Goal: Task Accomplishment & Management: Manage account settings

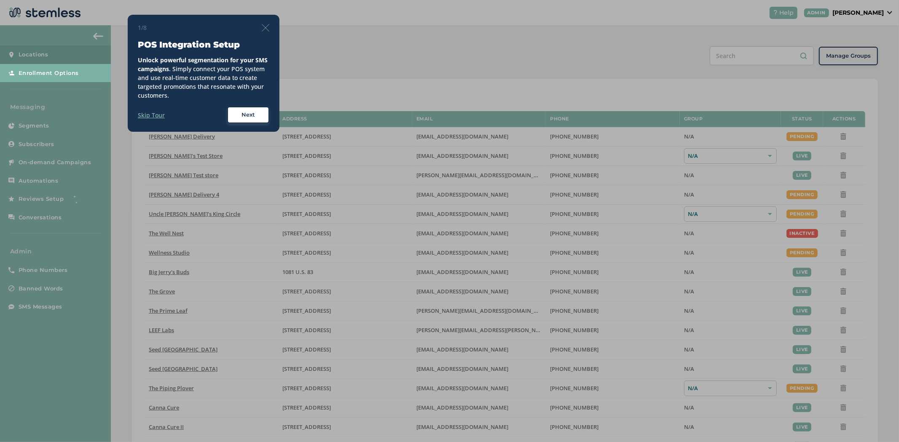
click at [265, 27] on img at bounding box center [266, 28] width 8 height 8
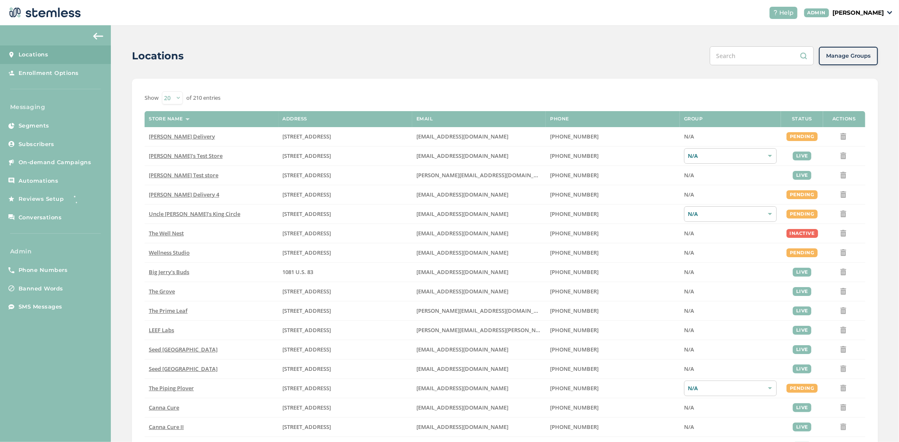
click at [880, 14] on p "[PERSON_NAME]" at bounding box center [857, 12] width 51 height 9
click at [862, 56] on span "Impersonate" at bounding box center [861, 60] width 41 height 8
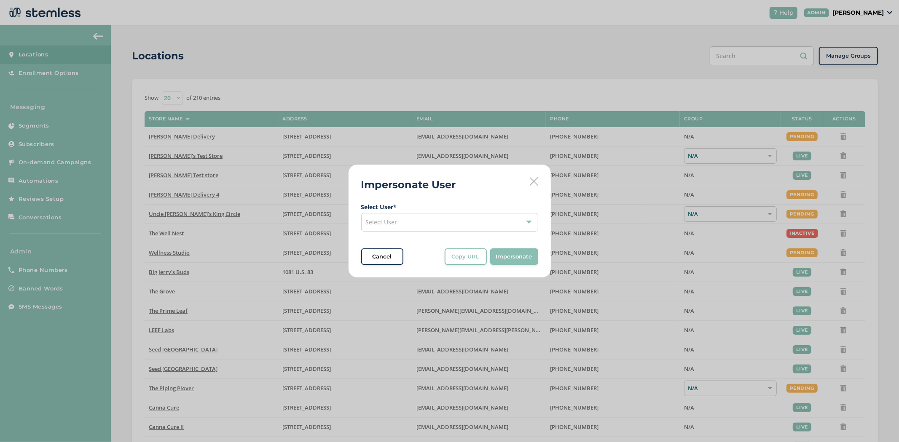
click at [370, 226] on div "Select User" at bounding box center [449, 222] width 177 height 19
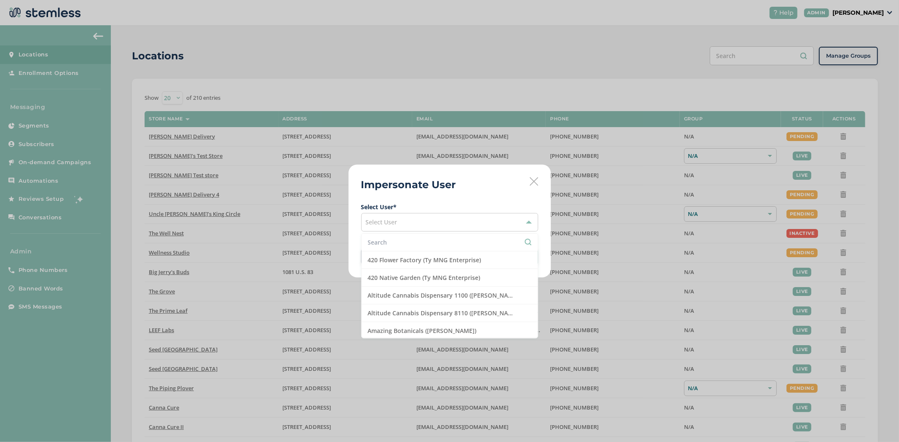
click at [379, 241] on input "text" at bounding box center [449, 242] width 163 height 9
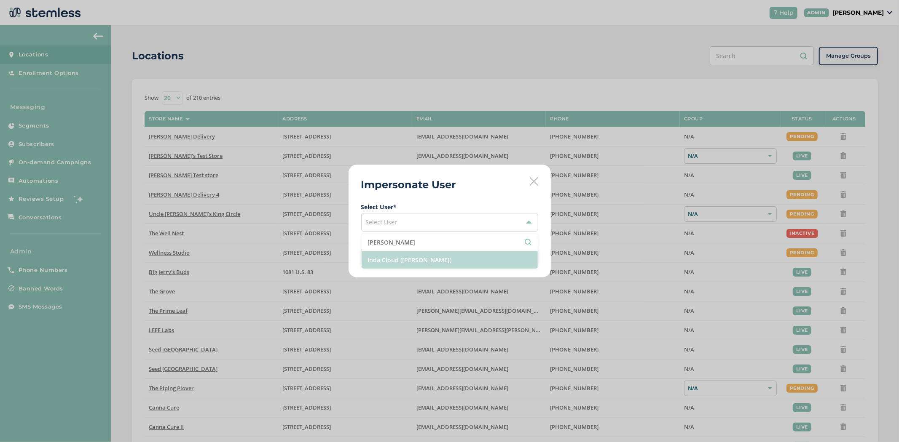
type input "[PERSON_NAME]"
click at [403, 253] on li "Inda Cloud ([PERSON_NAME])" at bounding box center [449, 260] width 176 height 17
click at [515, 256] on span "Impersonate" at bounding box center [514, 257] width 36 height 8
